Goal: Task Accomplishment & Management: Manage account settings

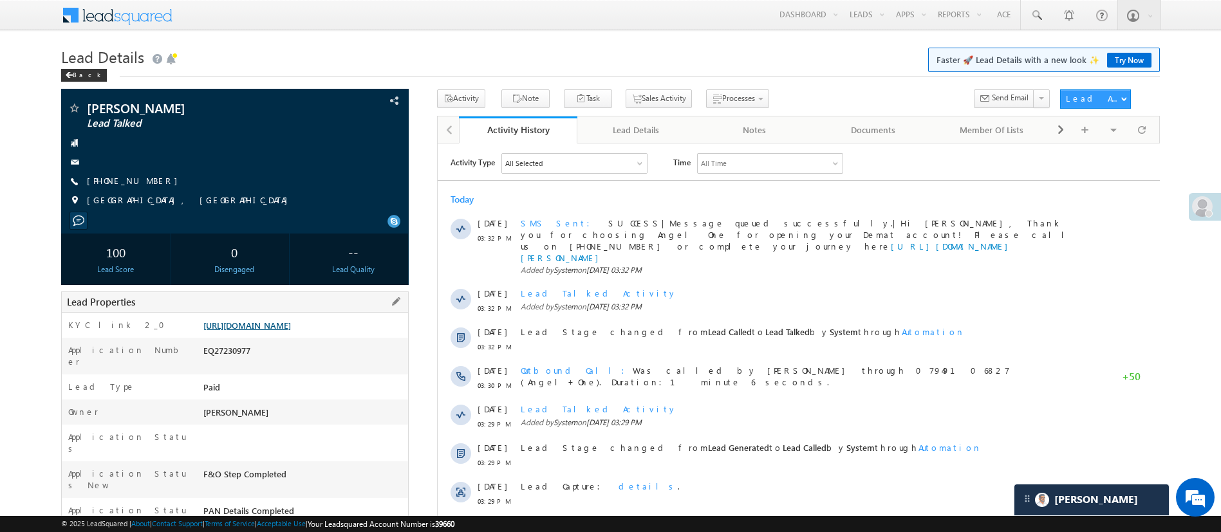
click at [291, 330] on link "https://angelbroking1-pk3em7sa.customui-test.leadsquared.com?leadId=8d8ac0bb-f0…" at bounding box center [247, 325] width 88 height 11
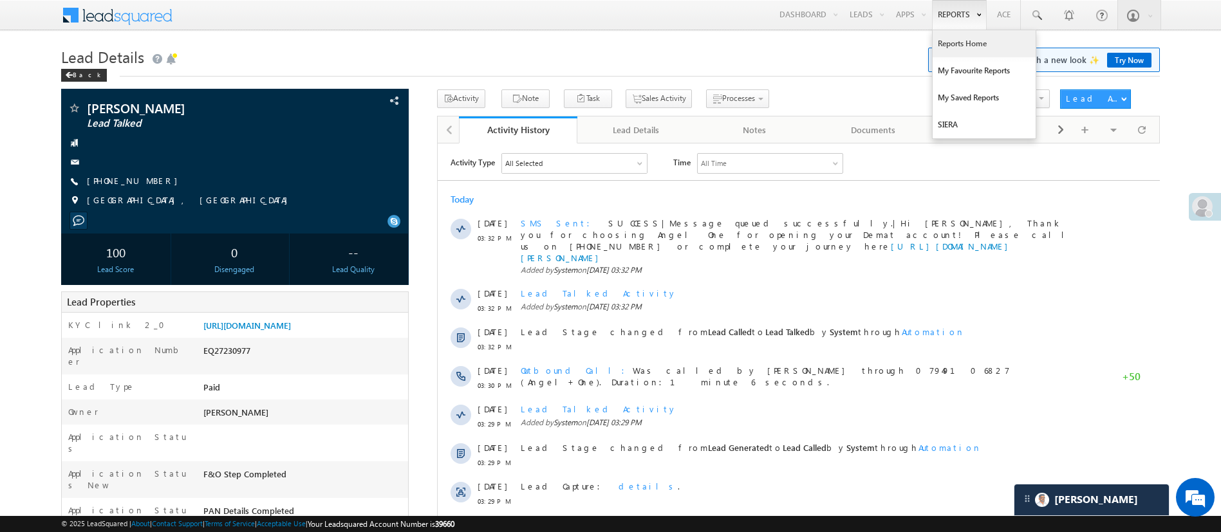
click at [964, 45] on link "Reports Home" at bounding box center [984, 43] width 103 height 27
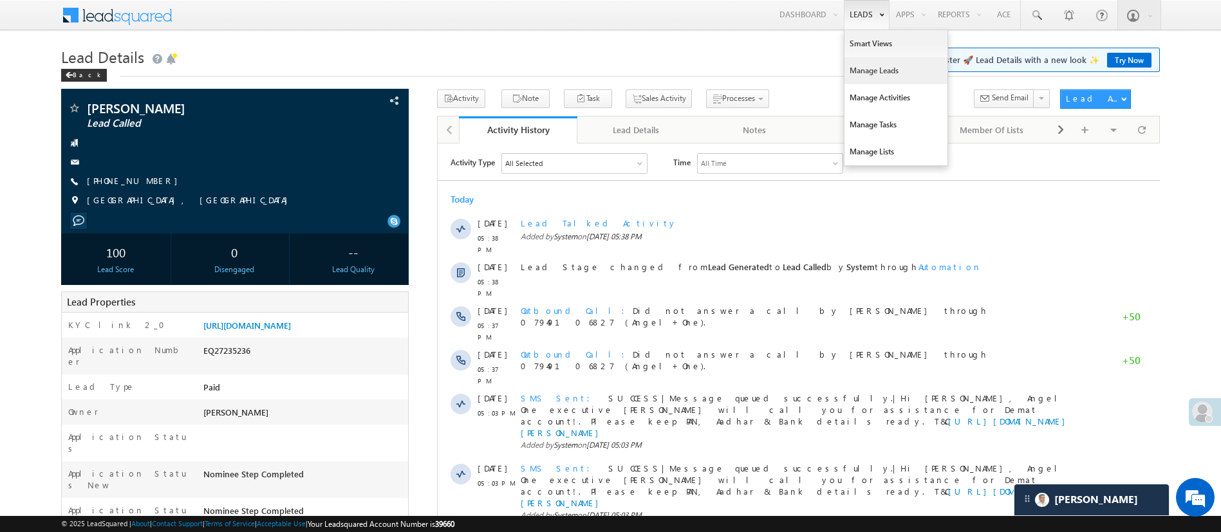
click at [877, 79] on link "Manage Leads" at bounding box center [895, 70] width 103 height 27
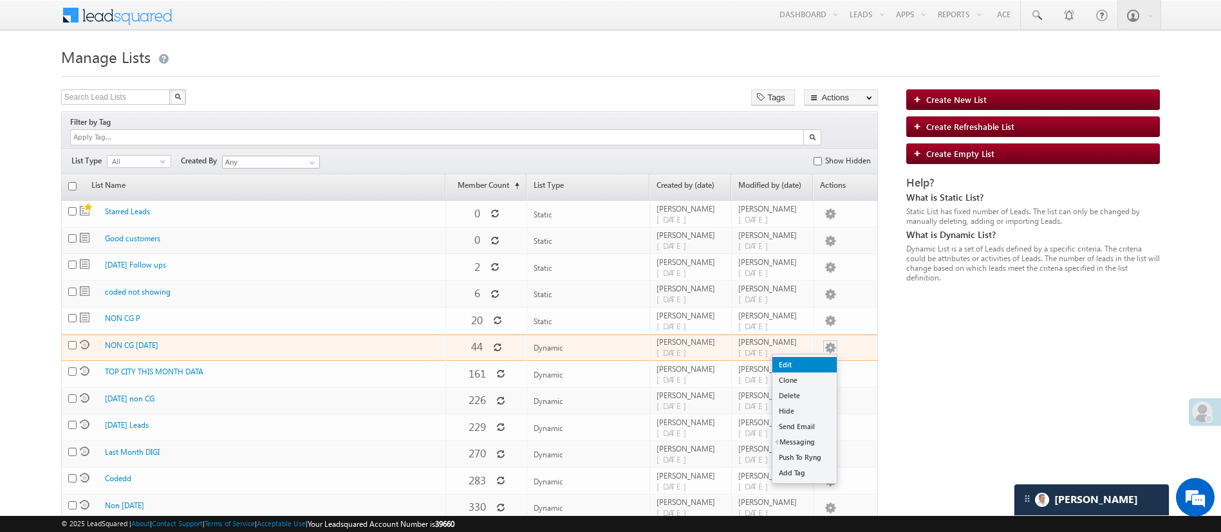
click at [811, 357] on link "Edit" at bounding box center [804, 364] width 64 height 15
checkbox input "true"
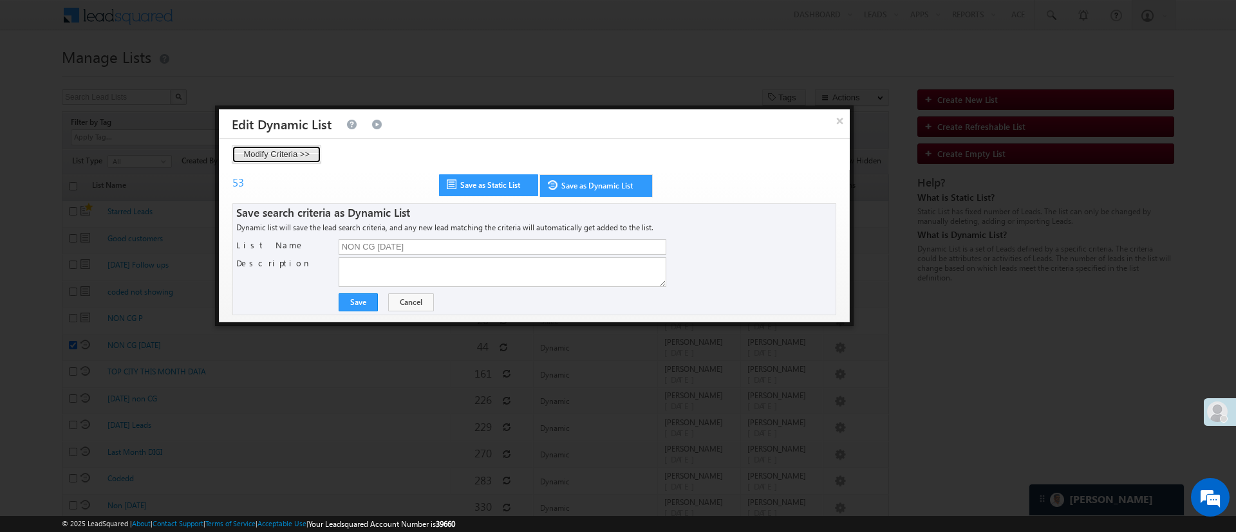
click at [279, 153] on button "Modify Criteria >>" at bounding box center [276, 154] width 89 height 18
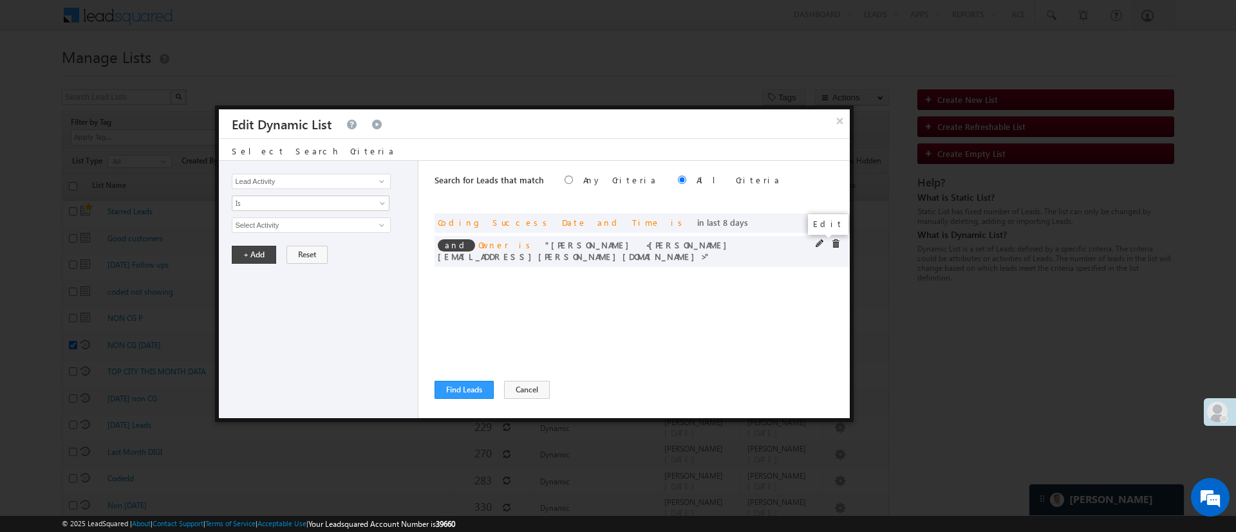
click at [819, 243] on span at bounding box center [820, 243] width 9 height 9
click at [351, 223] on span "NIRAj SURYAWANSHI" at bounding box center [305, 225] width 146 height 14
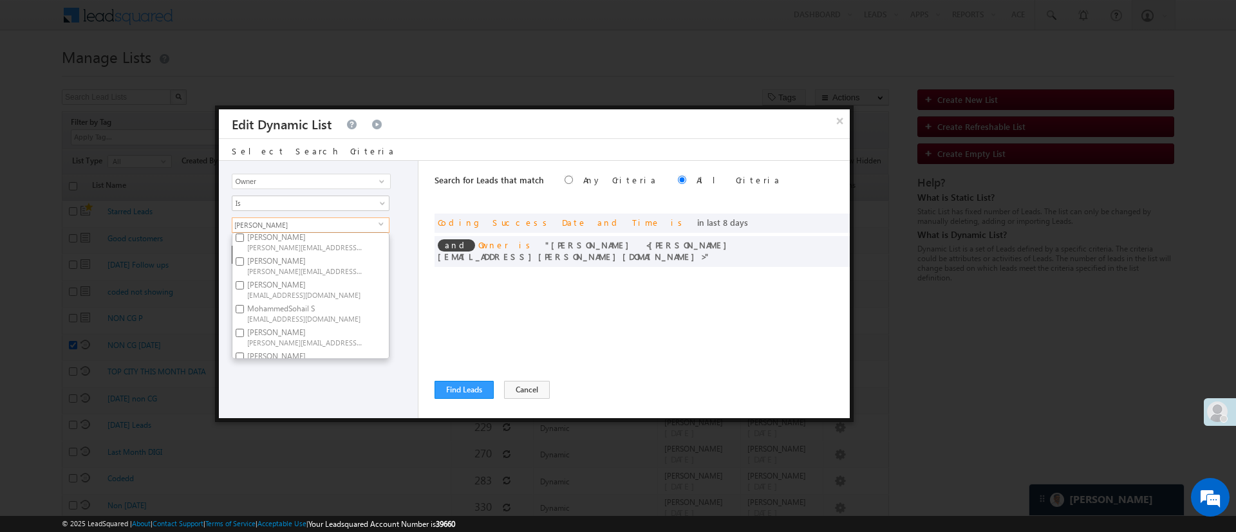
scroll to position [193, 0]
click at [312, 287] on label "NIRAj SURYAWANSHI NIRAJ.SURYAWANSHI@angelbroking.com" at bounding box center [304, 299] width 144 height 24
click at [244, 291] on input "NIRAj SURYAWANSHI NIRAJ.SURYAWANSHI@angelbroking.com" at bounding box center [240, 295] width 8 height 8
checkbox input "false"
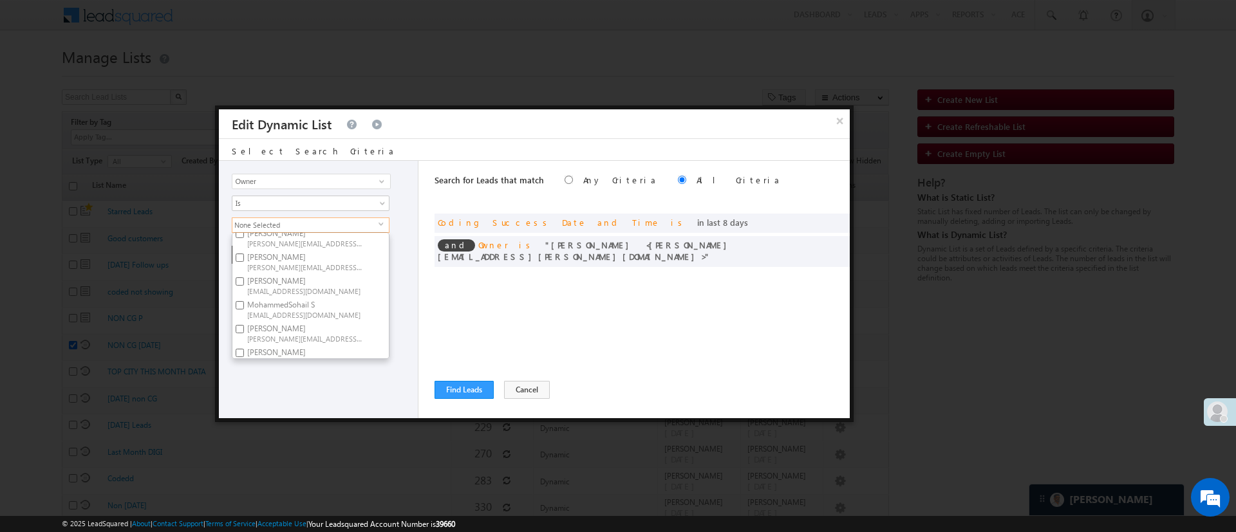
click at [345, 299] on label "MohammedSohail S MohammedSohail.S@angelbroking.com" at bounding box center [304, 309] width 144 height 24
click at [244, 301] on input "MohammedSohail S MohammedSohail.S@angelbroking.com" at bounding box center [240, 305] width 8 height 8
checkbox input "true"
click at [304, 390] on div "Lead Activity Task Sales Group Prospect Id WA Last Message Timestamp 4th Day Di…" at bounding box center [319, 289] width 200 height 257
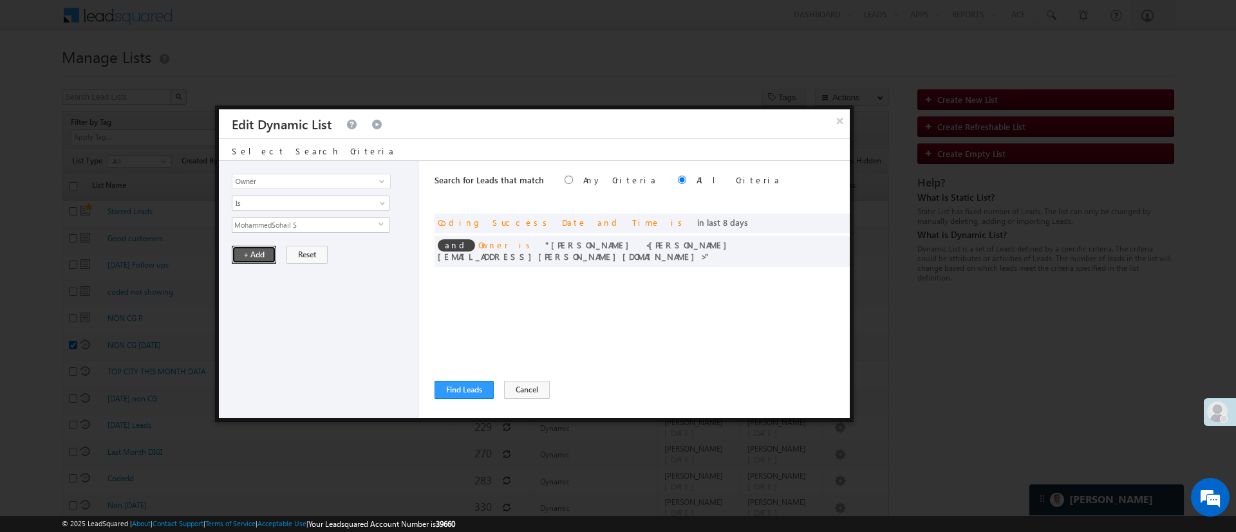
click at [243, 249] on button "+ Add" at bounding box center [254, 255] width 44 height 18
click at [440, 389] on button "Find Leads" at bounding box center [463, 390] width 59 height 18
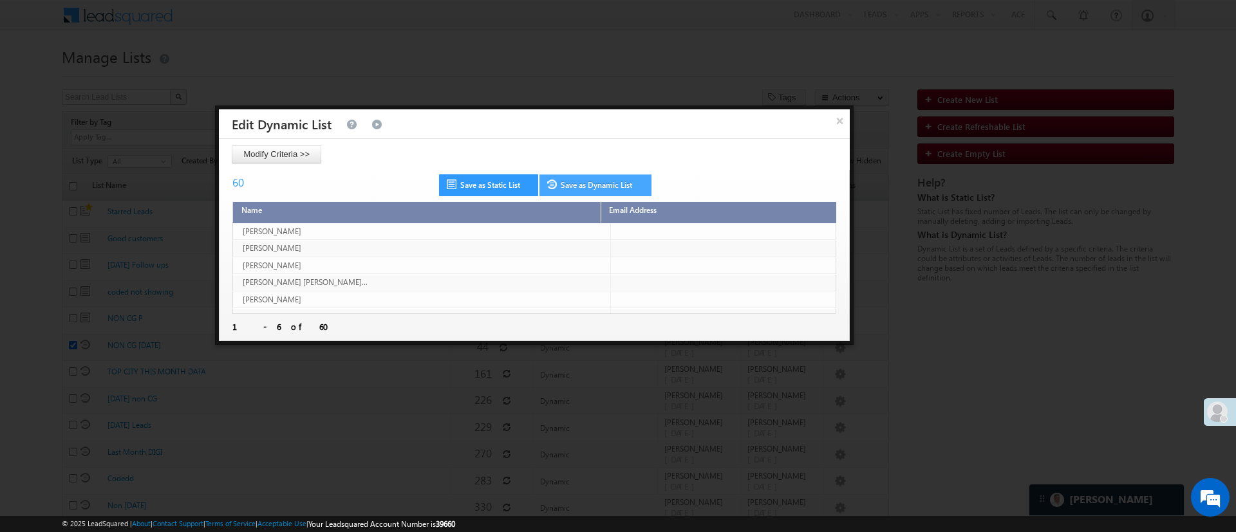
click at [593, 190] on link "Save as Dynamic List" at bounding box center [595, 185] width 112 height 22
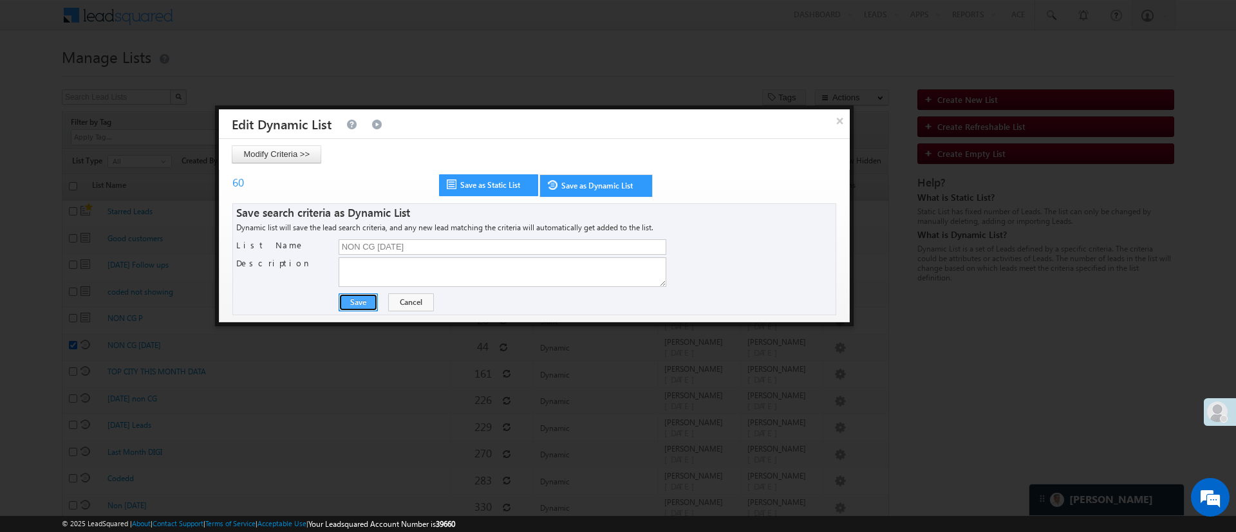
click at [354, 301] on button "Save" at bounding box center [358, 303] width 39 height 18
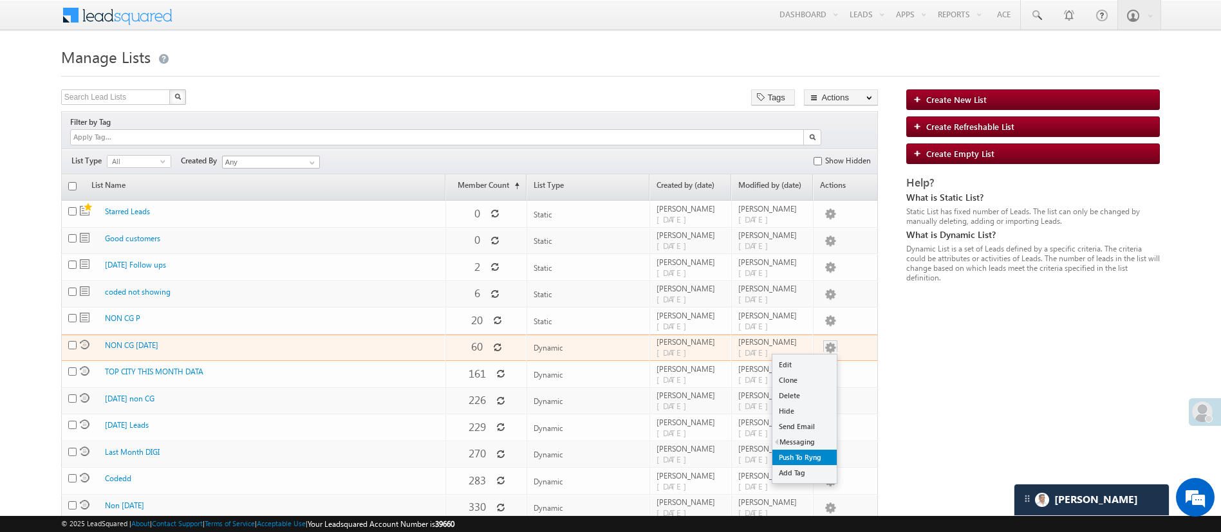
click at [808, 450] on link "Push To Ryng" at bounding box center [804, 457] width 64 height 15
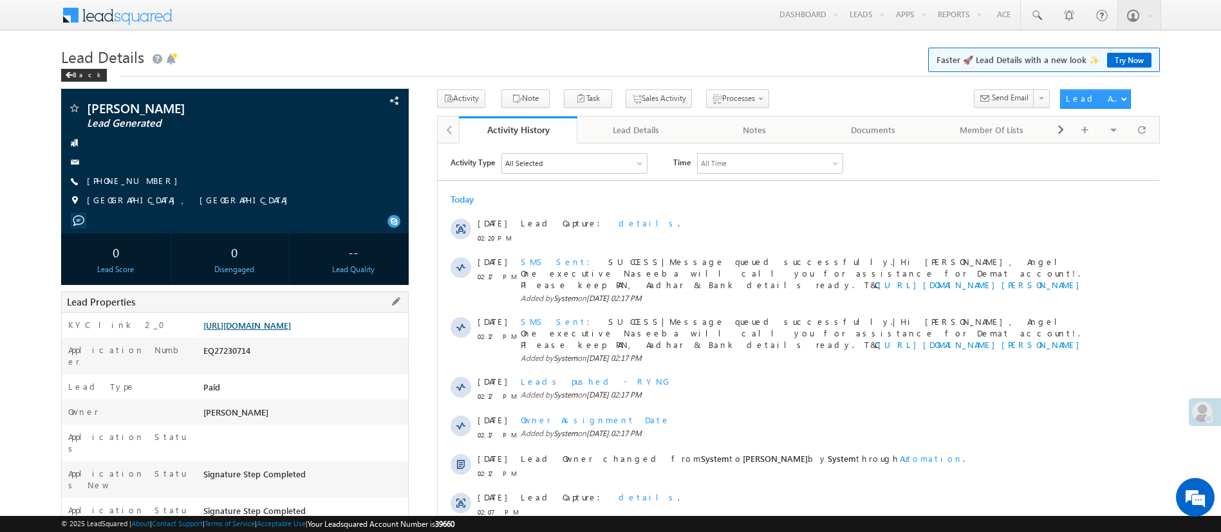
click at [291, 324] on link "https://angelbroking1-pk3em7sa.customui-test.leadsquared.com?leadId=10e6075e-b0…" at bounding box center [247, 325] width 88 height 11
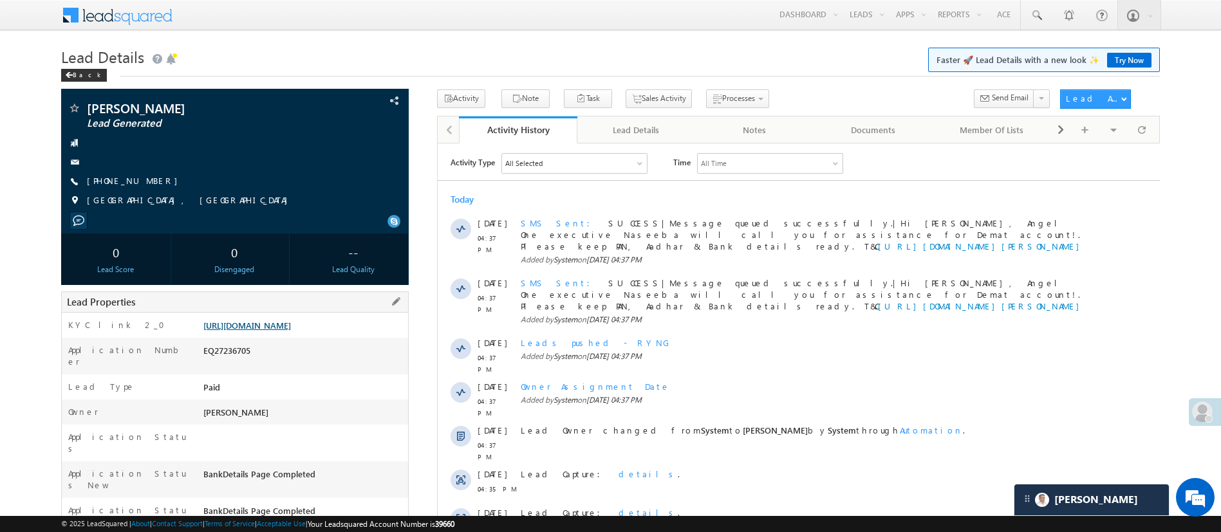
click at [291, 328] on link "[URL][DOMAIN_NAME]" at bounding box center [247, 325] width 88 height 11
